Goal: Task Accomplishment & Management: Manage account settings

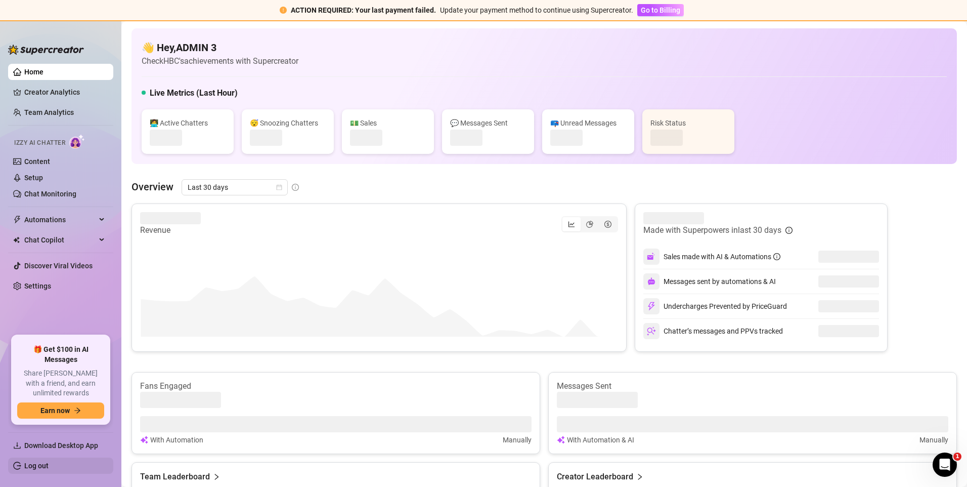
click at [37, 469] on link "Log out" at bounding box center [36, 465] width 24 height 8
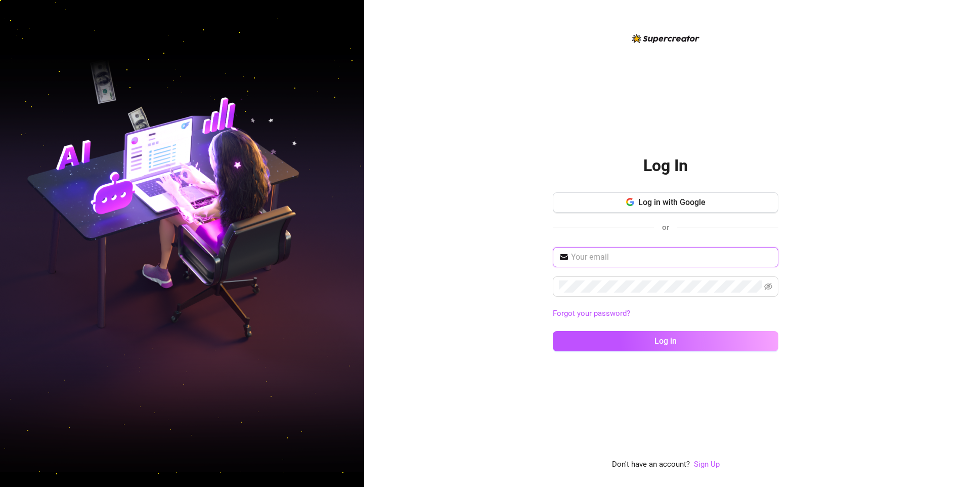
click at [678, 256] on input "text" at bounding box center [671, 257] width 201 height 12
type input "jacksonjen543@gmail.com"
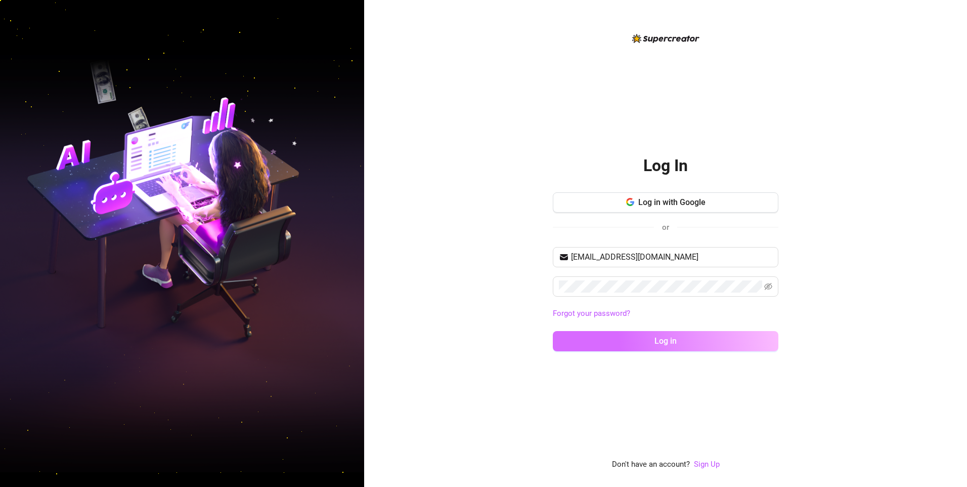
click at [622, 341] on button "Log in" at bounding box center [666, 341] width 226 height 20
